Goal: Task Accomplishment & Management: Complete application form

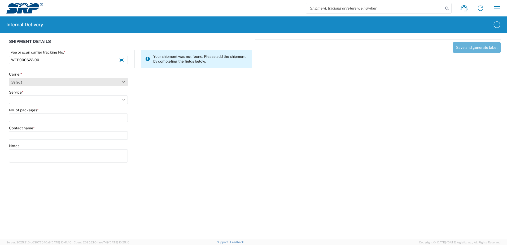
type input "WEB000622-001"
click at [124, 81] on select "Select Amazon Logistics ATI Trucking BC Dimerco Logistics Empire Southwest FedE…" at bounding box center [68, 82] width 119 height 8
select select "18714"
click at [9, 78] on select "Select Amazon Logistics ATI Trucking BC Dimerco Logistics Empire Southwest FedE…" at bounding box center [68, 82] width 119 height 8
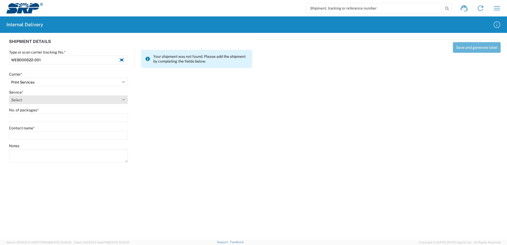
click at [123, 98] on select "Select Ground Inter-office" at bounding box center [68, 99] width 119 height 8
select select "35764"
click at [9, 95] on select "Select Ground Inter-office" at bounding box center [68, 99] width 119 height 8
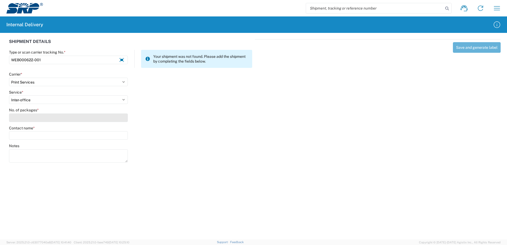
click at [120, 118] on input "No. of packages *" at bounding box center [68, 117] width 119 height 8
type input "1"
click at [116, 134] on input "Contact name *" at bounding box center [68, 135] width 119 height 8
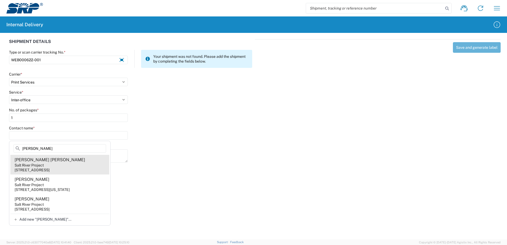
type input "[PERSON_NAME]"
click at [60, 163] on agx-address-suggestion-item "[PERSON_NAME] [PERSON_NAME] Salt River Project [STREET_ADDRESS]" at bounding box center [59, 165] width 99 height 20
type input "[PERSON_NAME] [PERSON_NAME]"
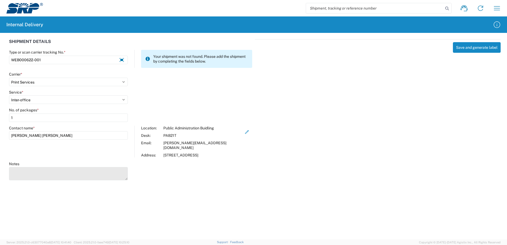
click at [62, 168] on textarea "Notes" at bounding box center [68, 173] width 119 height 13
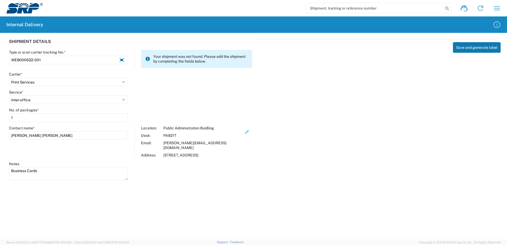
type textarea "Business Cards"
click at [477, 47] on button "Save and generate label" at bounding box center [477, 47] width 48 height 11
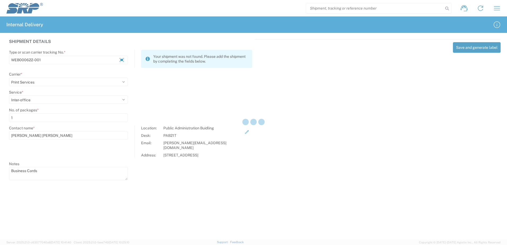
select select
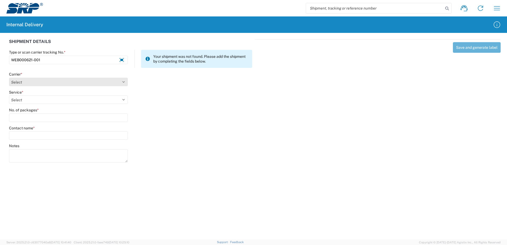
type input "WEB000621-001"
click at [123, 83] on select "Select Amazon Logistics ATI Trucking BC Dimerco Logistics Empire Southwest FedE…" at bounding box center [68, 82] width 119 height 8
select select "18714"
click at [9, 78] on select "Select Amazon Logistics ATI Trucking BC Dimerco Logistics Empire Southwest FedE…" at bounding box center [68, 82] width 119 height 8
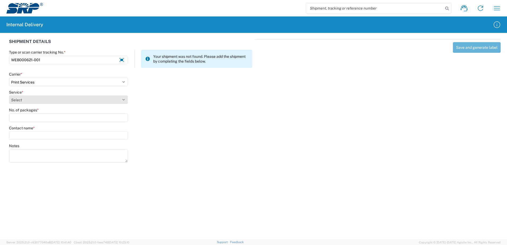
click at [124, 99] on select "Select Ground Inter-office" at bounding box center [68, 99] width 119 height 8
select select "35764"
click at [9, 95] on select "Select Ground Inter-office" at bounding box center [68, 99] width 119 height 8
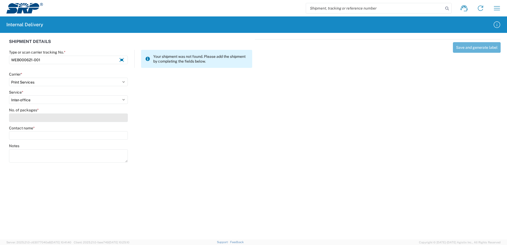
click at [118, 120] on input "No. of packages *" at bounding box center [68, 117] width 119 height 8
type input "1"
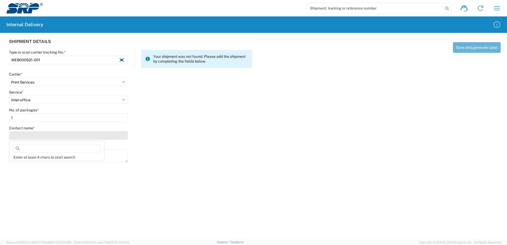
click at [115, 134] on input "Contact name *" at bounding box center [68, 135] width 119 height 8
type input "S"
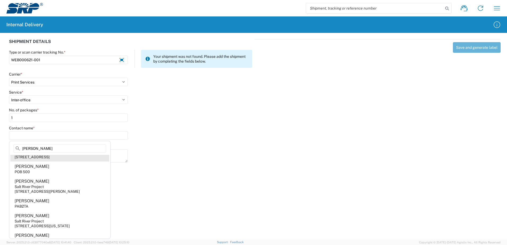
scroll to position [53, 0]
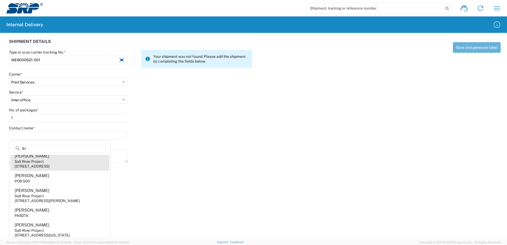
type input "E"
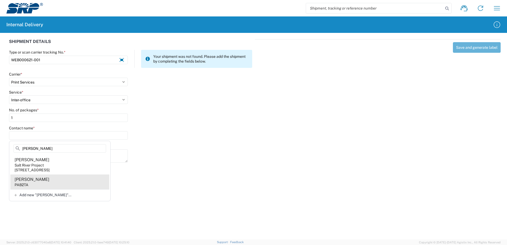
type input "[PERSON_NAME]"
click at [31, 183] on agx-address-suggestion-item "[PERSON_NAME] PAB2TA" at bounding box center [59, 181] width 99 height 15
type input "[PERSON_NAME]"
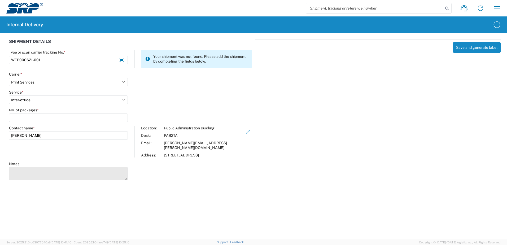
click at [80, 168] on textarea "Notes" at bounding box center [68, 173] width 119 height 13
type textarea "Business cards for [PERSON_NAME]."
click at [473, 47] on button "Save and generate label" at bounding box center [477, 47] width 48 height 11
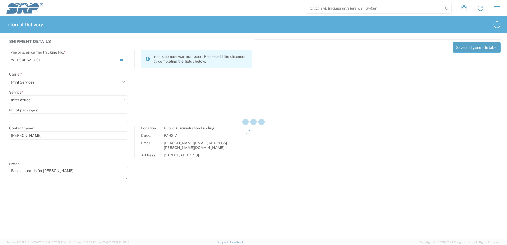
select select
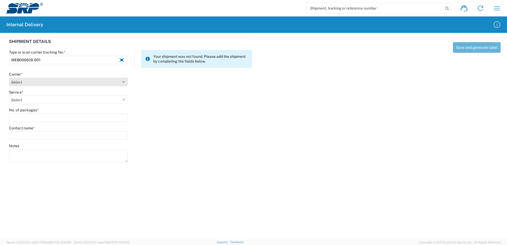
type input "WEB000619-001"
click at [123, 82] on select "Select Amazon Logistics ATI Trucking BC Dimerco Logistics Empire Southwest FedE…" at bounding box center [68, 82] width 119 height 8
select select "18714"
click at [9, 78] on select "Select Amazon Logistics ATI Trucking BC Dimerco Logistics Empire Southwest FedE…" at bounding box center [68, 82] width 119 height 8
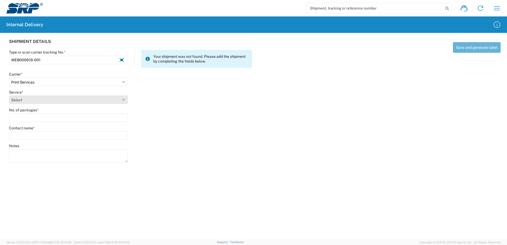
click at [123, 99] on select "Select Ground Inter-office" at bounding box center [68, 99] width 119 height 8
select select "35764"
click at [9, 95] on select "Select Ground Inter-office" at bounding box center [68, 99] width 119 height 8
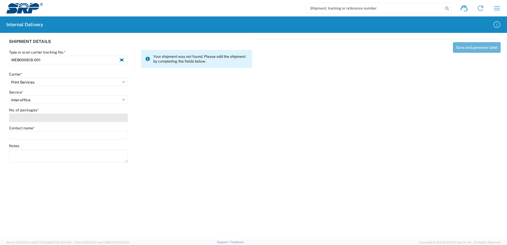
click at [120, 119] on input "No. of packages *" at bounding box center [68, 117] width 119 height 8
type input "1"
click at [110, 136] on input "Contact name *" at bounding box center [68, 135] width 119 height 8
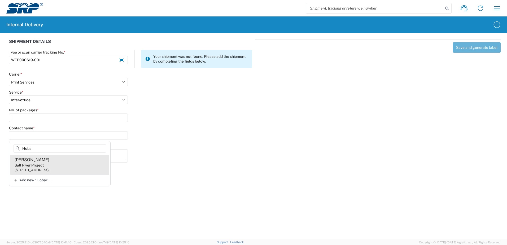
type input "Hobai"
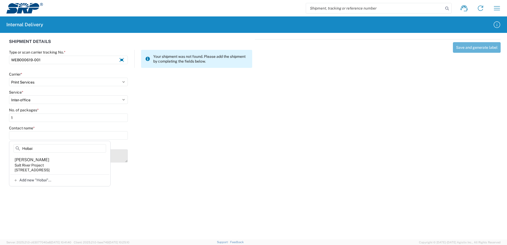
click at [22, 166] on div "Salt River Project" at bounding box center [29, 165] width 29 height 5
type input "[PERSON_NAME]"
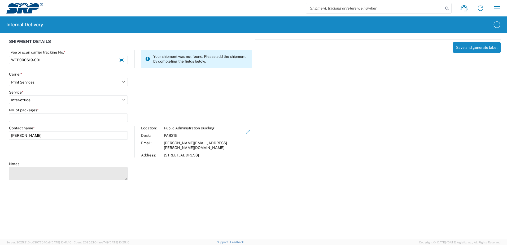
click at [26, 167] on textarea "Notes" at bounding box center [68, 173] width 119 height 13
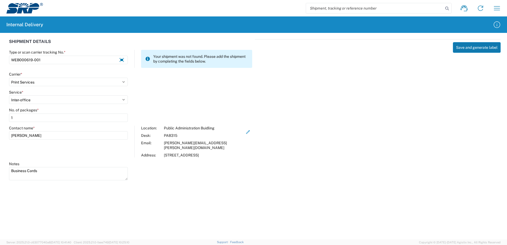
type textarea "Business Cards"
click at [481, 48] on button "Save and generate label" at bounding box center [477, 47] width 48 height 11
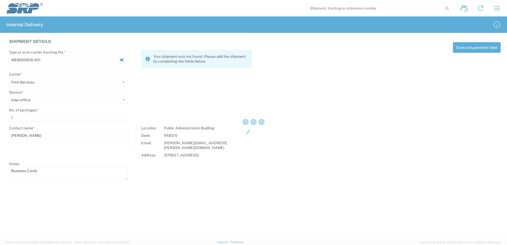
select select
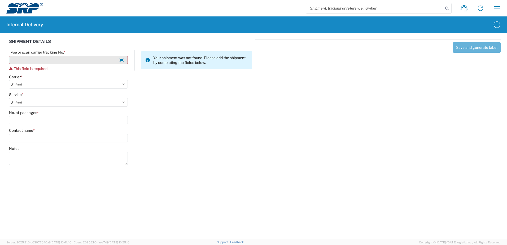
click at [59, 59] on input "Type or scan carrier tracking No. *" at bounding box center [68, 60] width 119 height 8
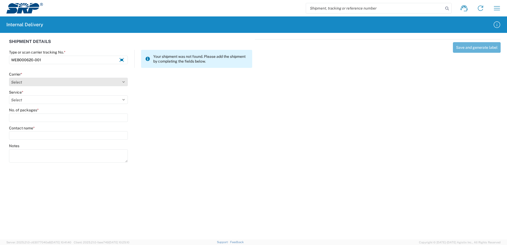
type input "WEB000620-001"
click at [124, 82] on select "Select Amazon Logistics ATI Trucking BC Dimerco Logistics Empire Southwest FedE…" at bounding box center [68, 82] width 119 height 8
select select "18714"
click at [9, 78] on select "Select Amazon Logistics ATI Trucking BC Dimerco Logistics Empire Southwest FedE…" at bounding box center [68, 82] width 119 height 8
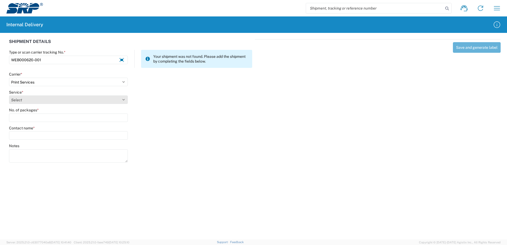
click at [123, 98] on select "Select Ground Inter-office" at bounding box center [68, 99] width 119 height 8
select select "35764"
click at [9, 95] on select "Select Ground Inter-office" at bounding box center [68, 99] width 119 height 8
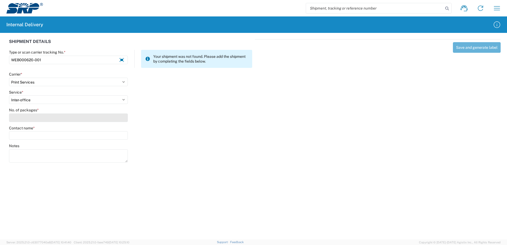
click at [114, 117] on input "No. of packages *" at bounding box center [68, 117] width 119 height 8
type input "1"
click at [103, 136] on input "Contact name *" at bounding box center [68, 135] width 119 height 8
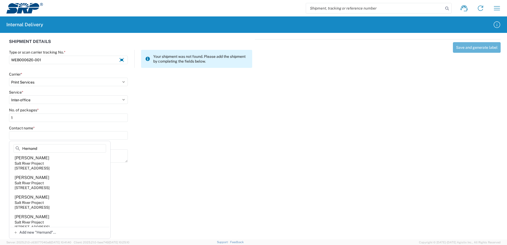
scroll to position [239, 0]
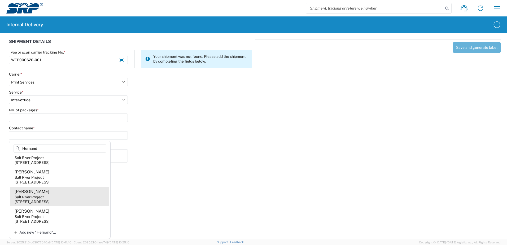
type input "Hernand"
click at [50, 206] on agx-address-suggestion-item "[PERSON_NAME] Salt River Project [STREET_ADDRESS]" at bounding box center [59, 197] width 99 height 20
type input "[PERSON_NAME]"
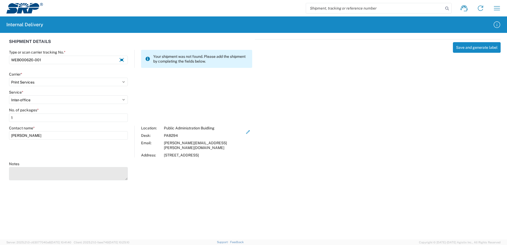
click at [26, 170] on textarea "Notes" at bounding box center [68, 173] width 119 height 13
type textarea "Business Cards"
click at [245, 133] on icon "button" at bounding box center [247, 132] width 5 height 5
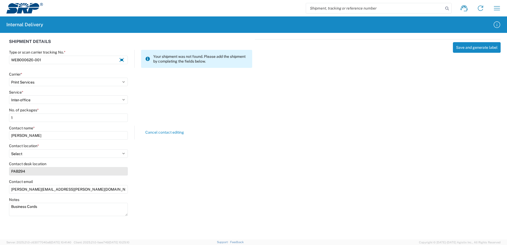
click at [29, 171] on input "PAB294" at bounding box center [68, 171] width 119 height 8
type input "PAB21T"
click at [171, 169] on div "Contact desk location PAB21T" at bounding box center [130, 170] width 249 height 18
click at [478, 49] on button "Save and generate label" at bounding box center [477, 47] width 48 height 11
select select
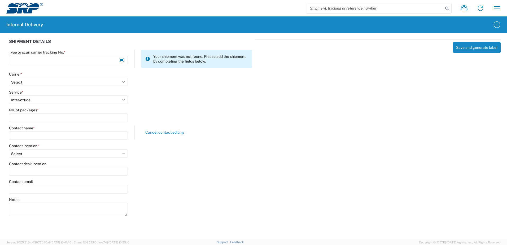
select select
